Goal: Transaction & Acquisition: Purchase product/service

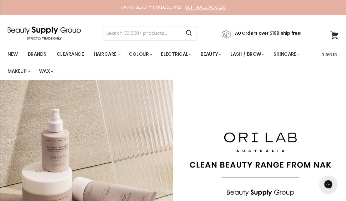
scroll to position [2, 0]
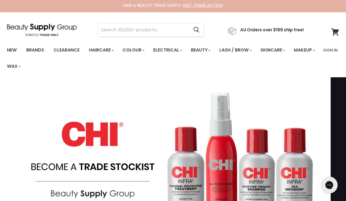
click at [40, 48] on link "Brands" at bounding box center [35, 50] width 26 height 12
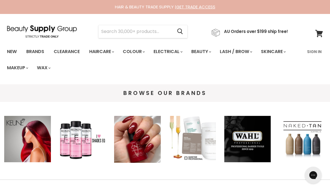
click at [36, 53] on link "Brands" at bounding box center [35, 52] width 26 height 12
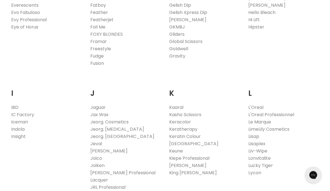
scroll to position [448, 0]
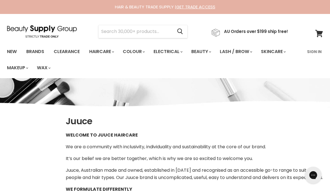
select select "manual"
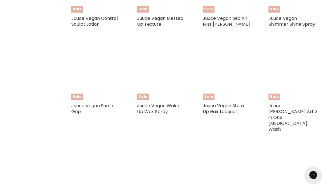
scroll to position [1116, 0]
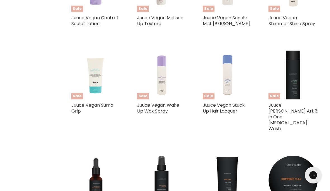
click at [96, 88] on img "Main content" at bounding box center [95, 75] width 29 height 49
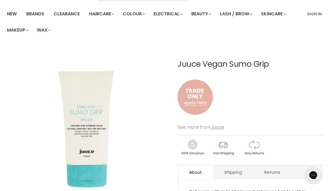
scroll to position [39, 0]
